Goal: Find specific page/section: Find specific page/section

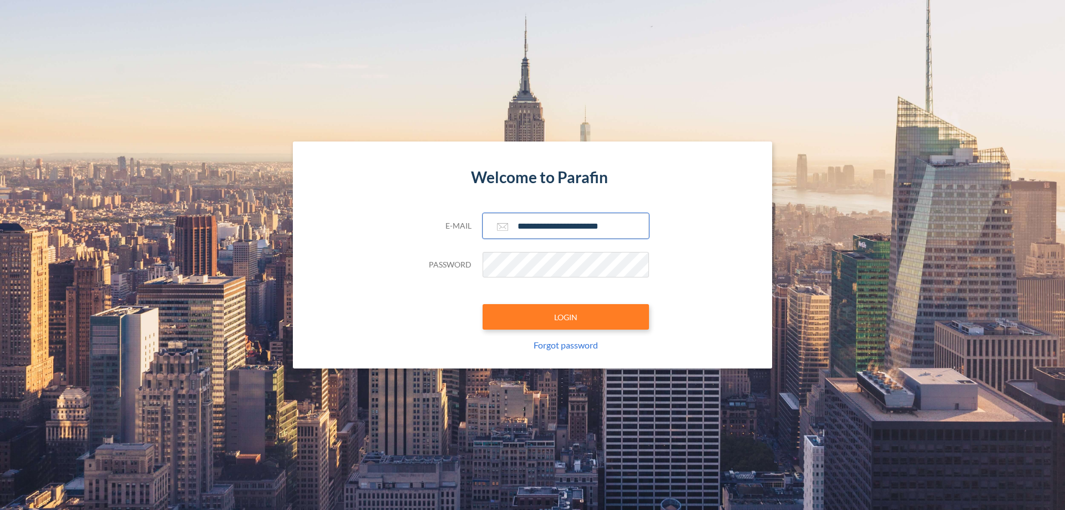
type input "**********"
click at [566, 317] on button "LOGIN" at bounding box center [566, 317] width 166 height 26
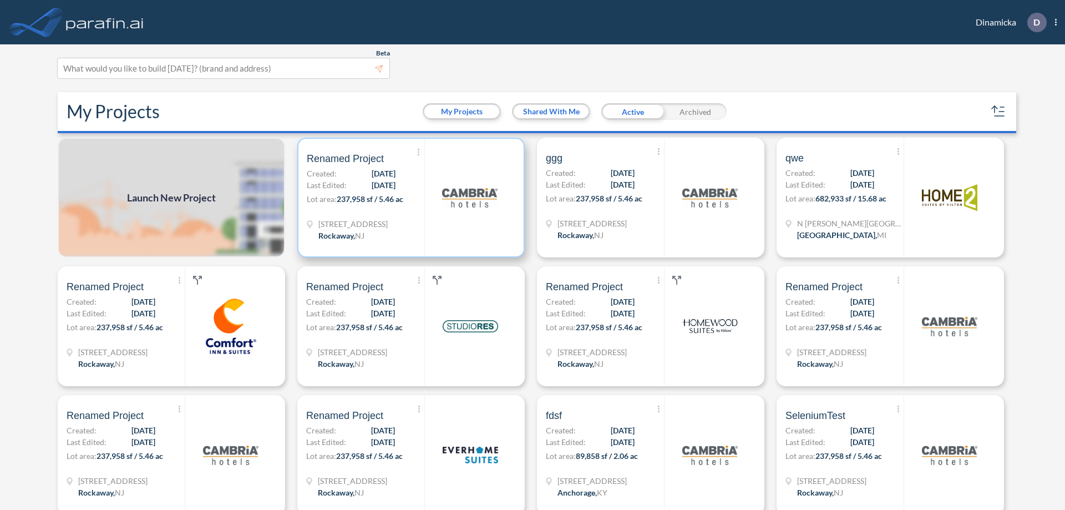
scroll to position [3, 0]
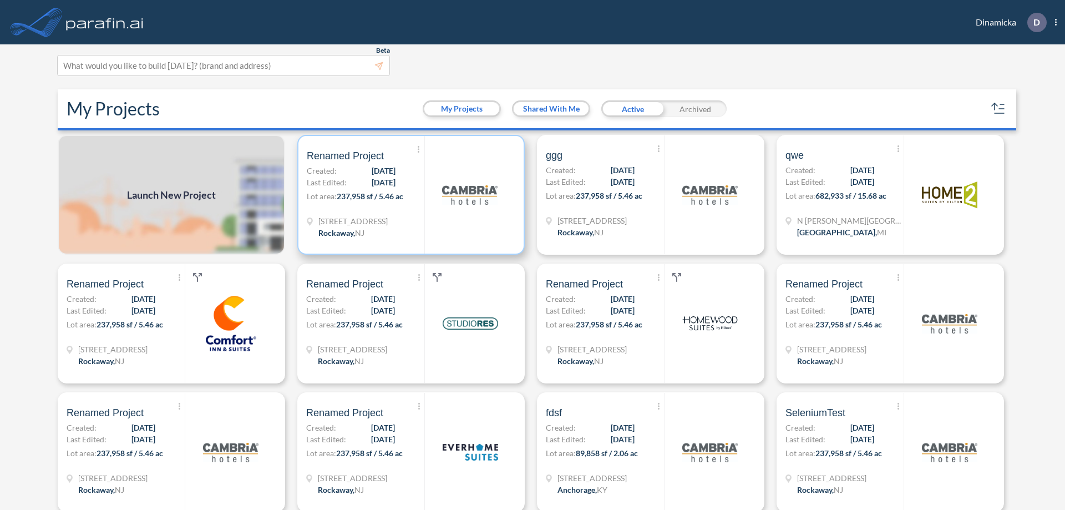
click at [409, 195] on p "Lot area: 237,958 sf / 5.46 ac" at bounding box center [366, 198] width 118 height 16
